Goal: Check status: Check status

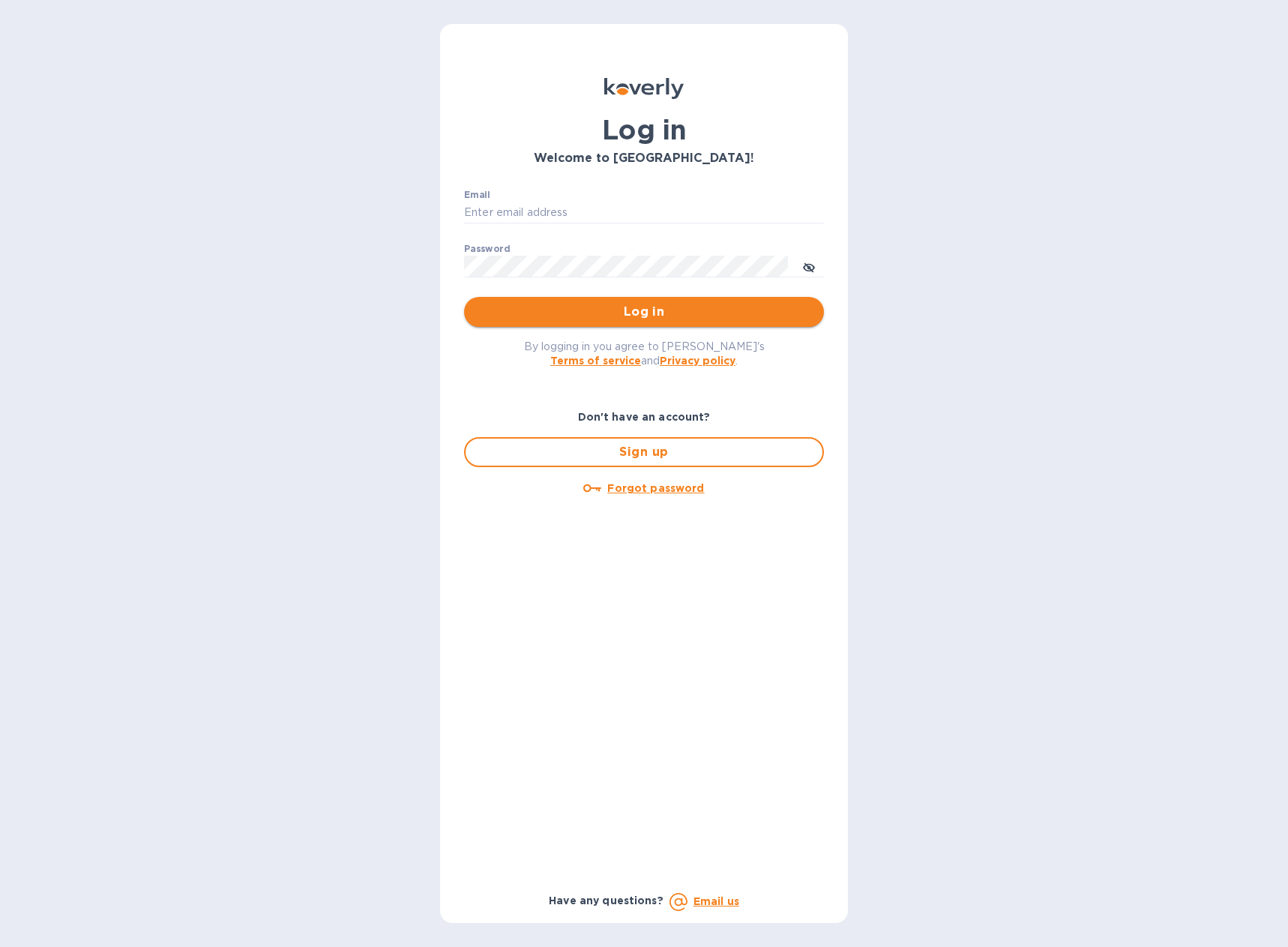
type input "[PERSON_NAME][EMAIL_ADDRESS][DOMAIN_NAME]"
click at [649, 309] on span "Log in" at bounding box center [644, 312] width 336 height 18
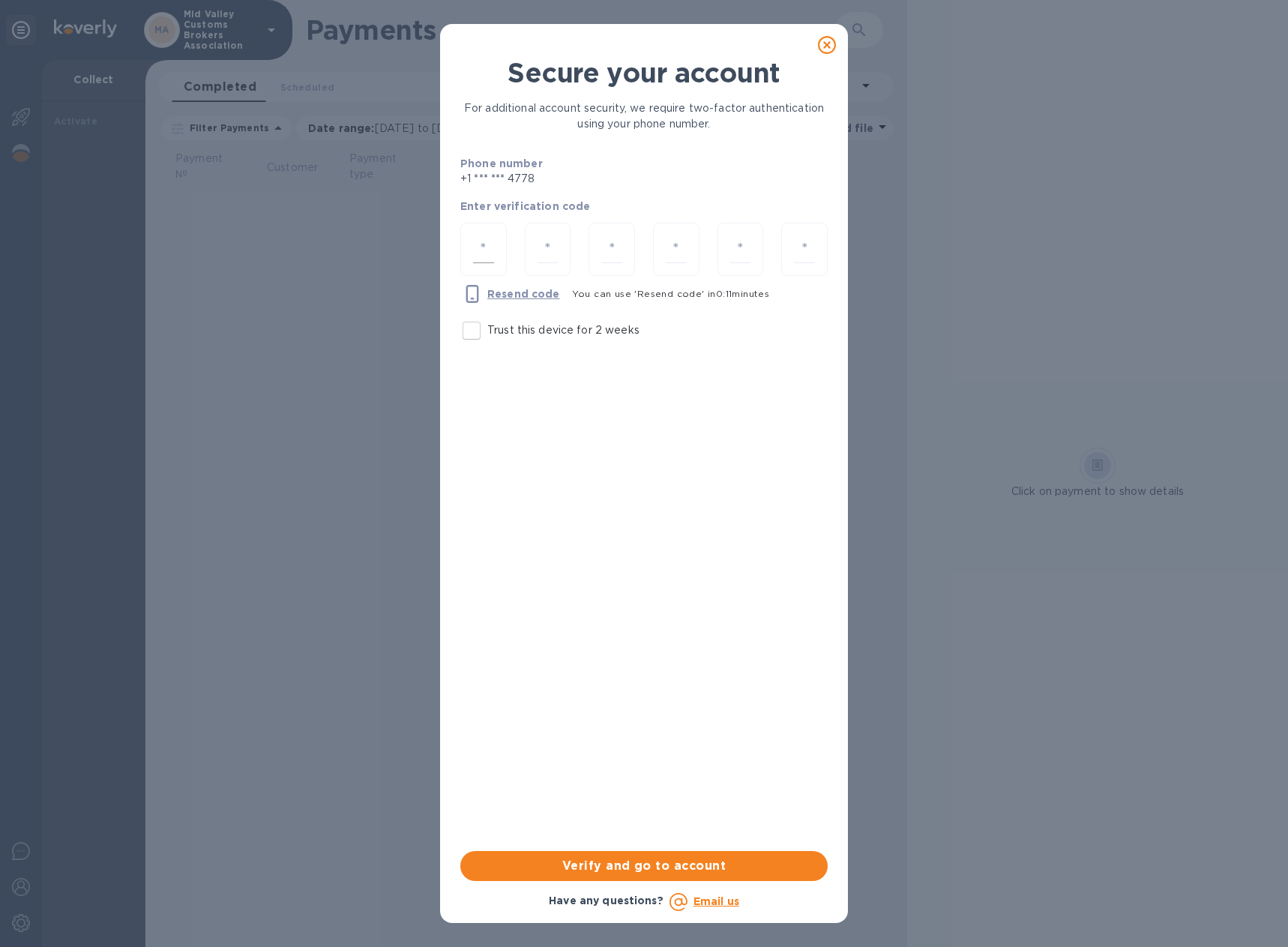
click at [482, 249] on input "number" at bounding box center [483, 249] width 21 height 28
type input "6"
type input "8"
type input "7"
type input "5"
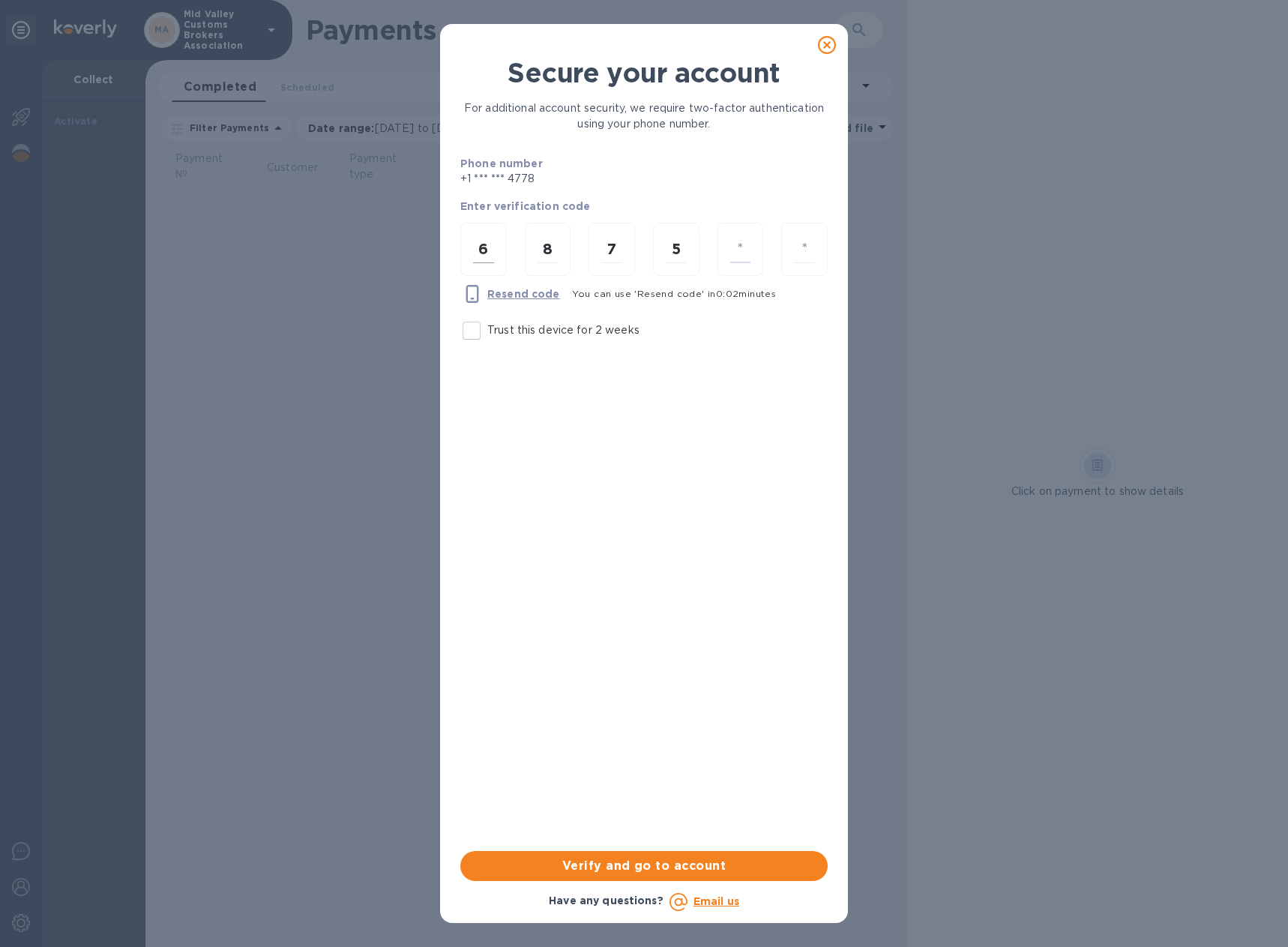
type input "9"
type input "3"
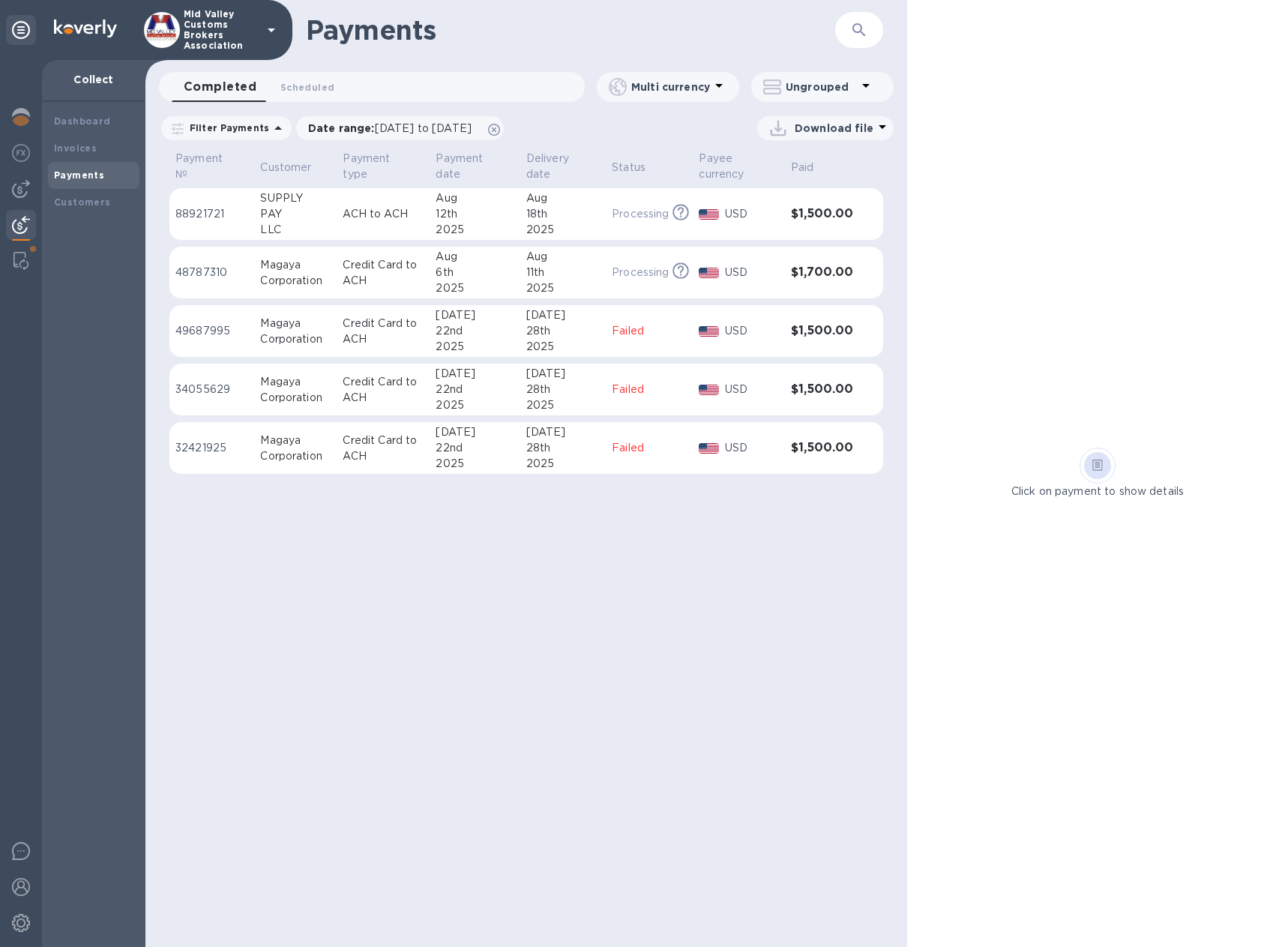
click at [522, 222] on td "Aug 18th 2025" at bounding box center [563, 215] width 85 height 53
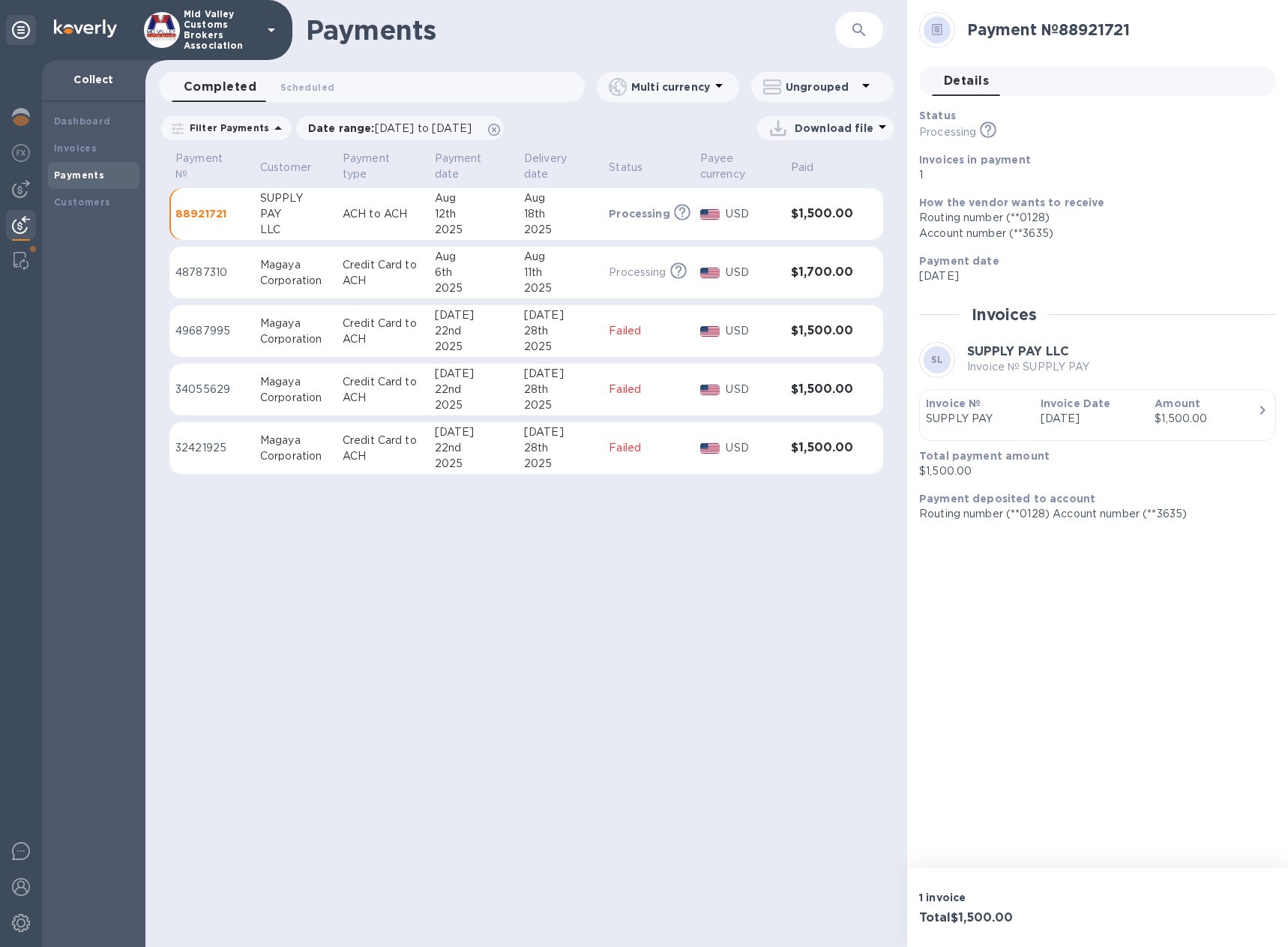
click at [936, 26] on icon at bounding box center [937, 30] width 10 height 11
click at [1200, 421] on div "$1,500.00" at bounding box center [1206, 419] width 103 height 16
